Goal: Check status

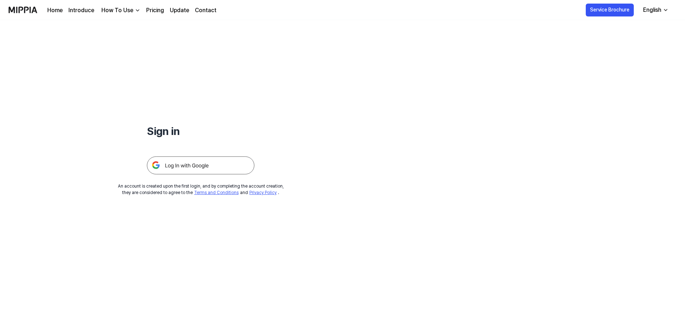
click at [191, 163] on img at bounding box center [200, 166] width 107 height 18
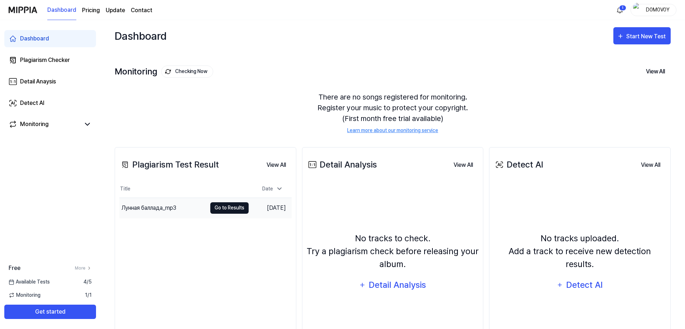
click at [223, 207] on button "Go to Results" at bounding box center [229, 207] width 38 height 11
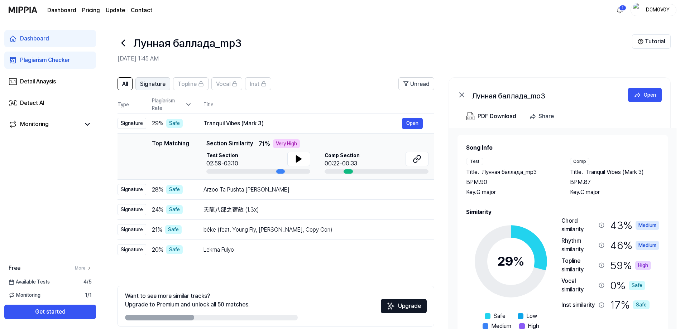
click at [154, 85] on span "Signature" at bounding box center [152, 84] width 25 height 9
click at [124, 82] on span "All" at bounding box center [125, 84] width 6 height 9
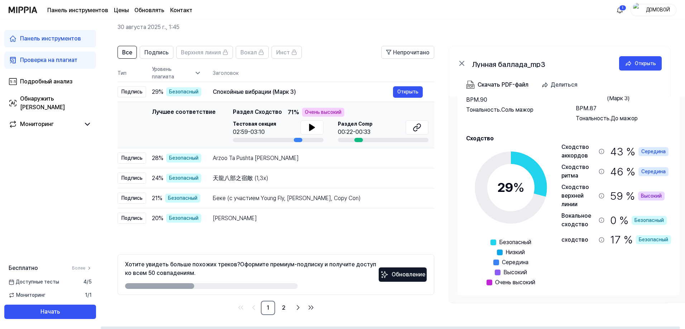
scroll to position [32, 0]
click at [333, 155] on div "Arzoo Ta Pushta Lai Keleru" at bounding box center [303, 158] width 180 height 9
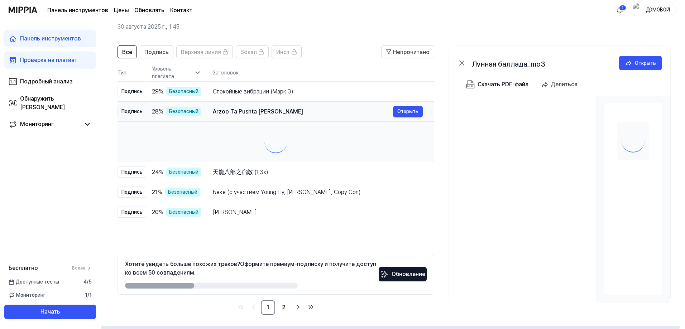
scroll to position [0, 0]
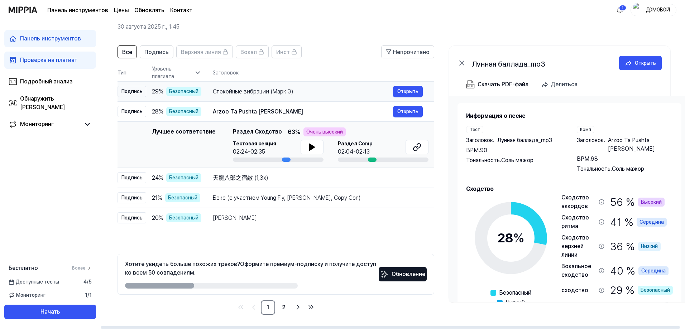
click at [325, 91] on div "Спокойные вибрации (Марк 3)" at bounding box center [303, 91] width 180 height 9
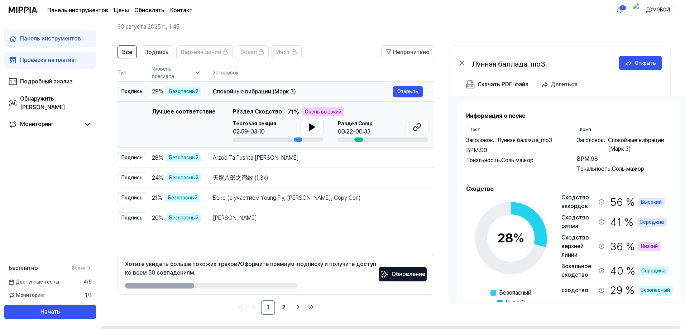
click at [325, 91] on div "Спокойные вибрации (Марк 3)" at bounding box center [303, 91] width 180 height 9
